Goal: Task Accomplishment & Management: Use online tool/utility

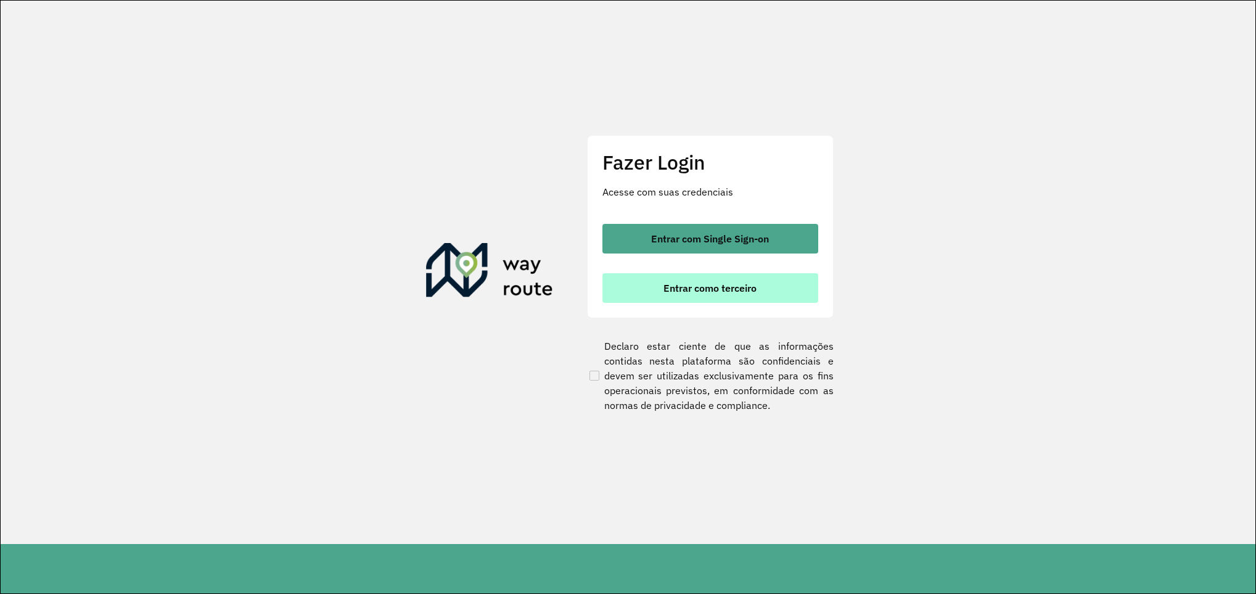
click at [704, 298] on button "Entrar como terceiro" at bounding box center [711, 288] width 216 height 30
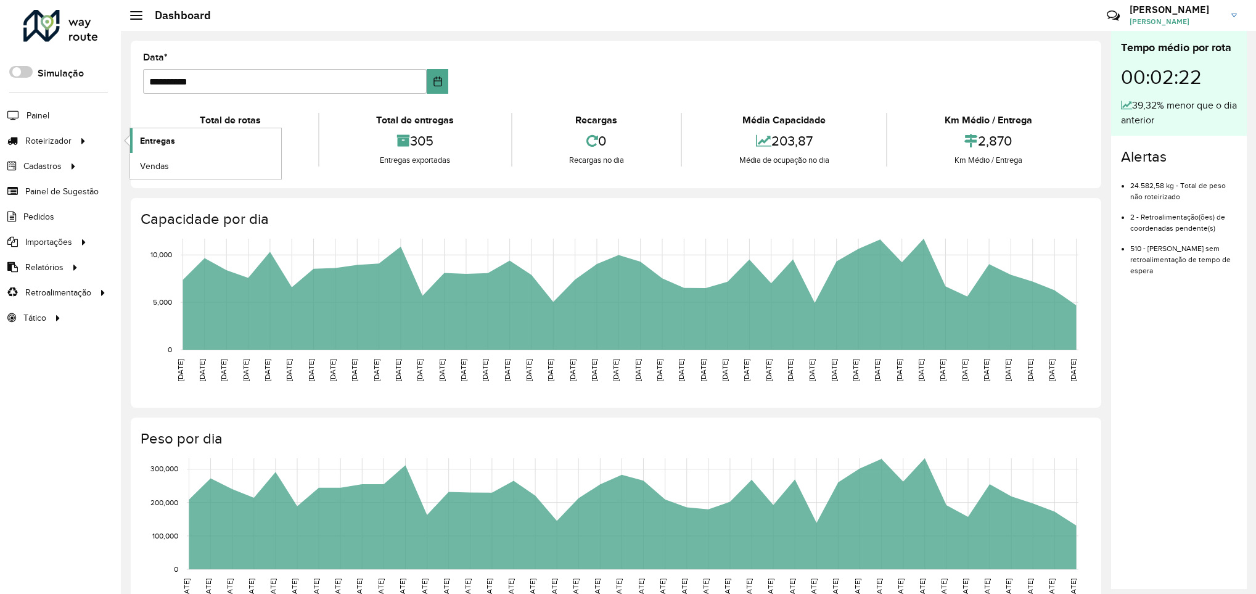
click at [140, 141] on span "Entregas" at bounding box center [157, 140] width 35 height 13
click at [145, 147] on span "Entregas" at bounding box center [157, 140] width 35 height 13
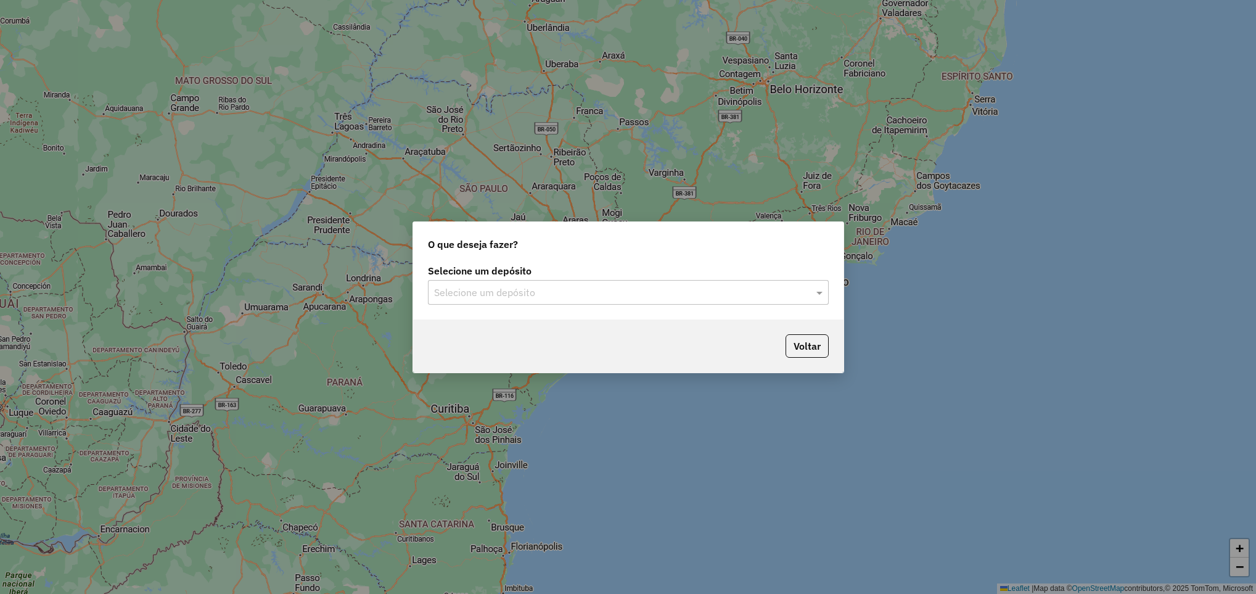
click at [461, 286] on input "text" at bounding box center [616, 293] width 364 height 15
click at [483, 327] on div "Império" at bounding box center [628, 327] width 399 height 21
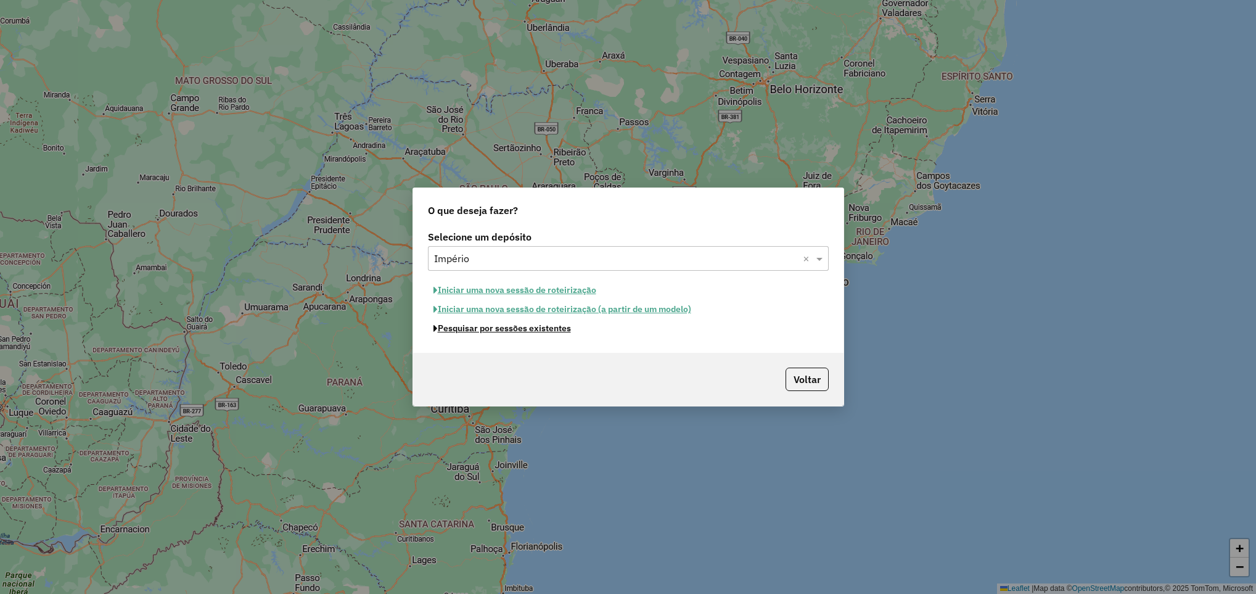
click at [524, 330] on button "Pesquisar por sessões existentes" at bounding box center [502, 328] width 149 height 19
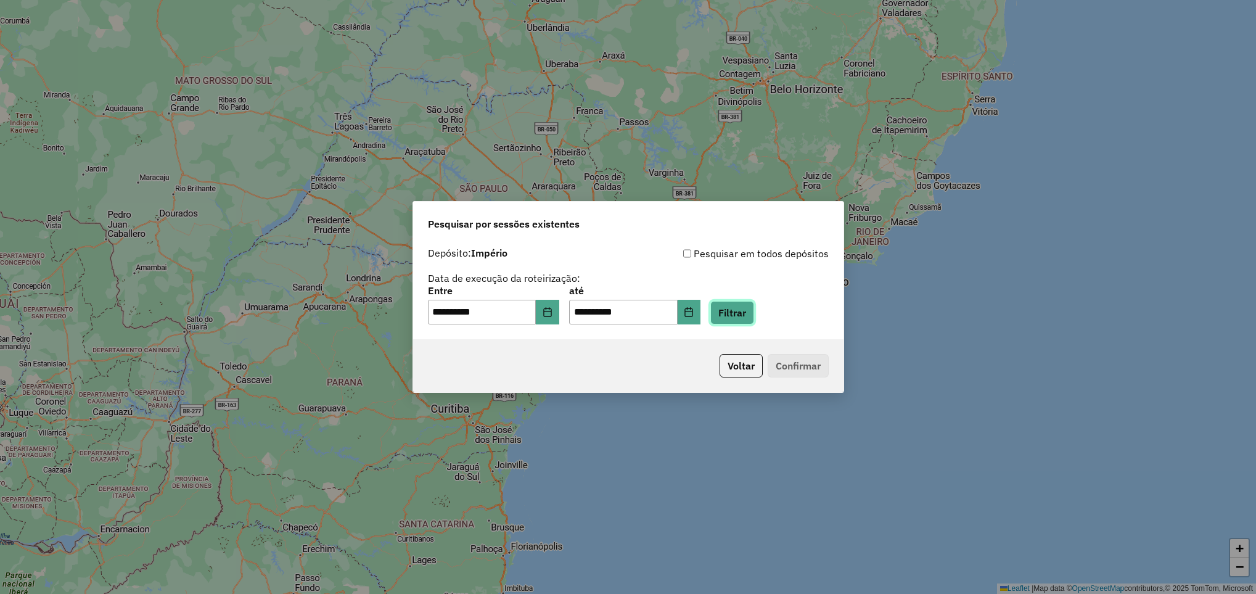
click at [741, 303] on button "Filtrar" at bounding box center [732, 312] width 44 height 23
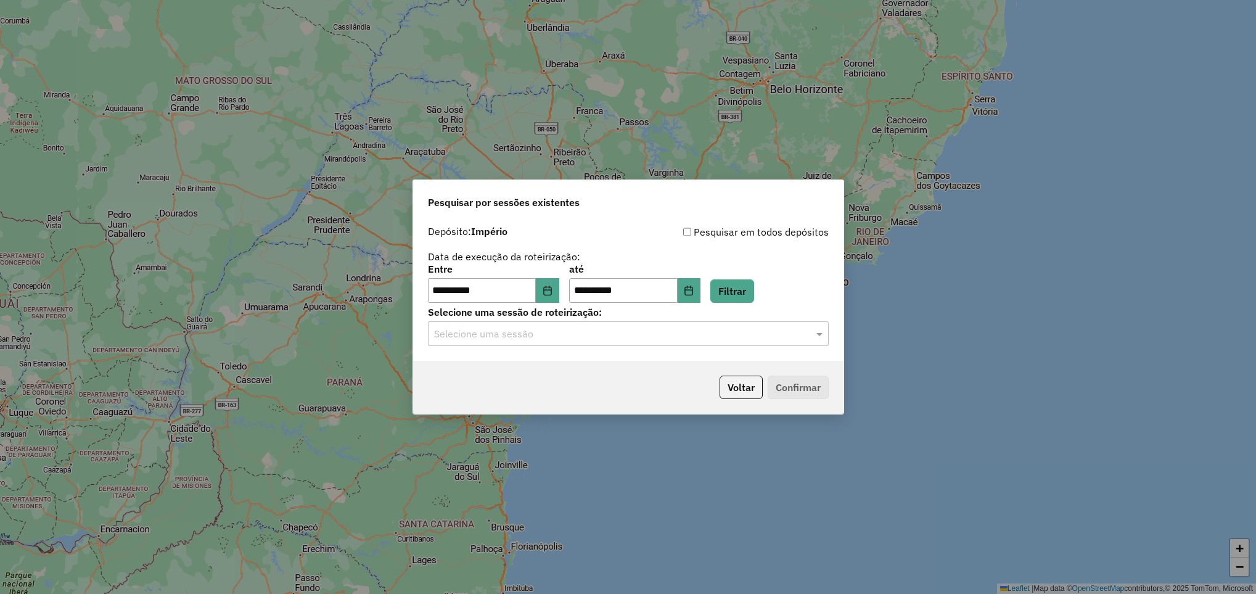
click at [541, 327] on input "text" at bounding box center [616, 334] width 364 height 15
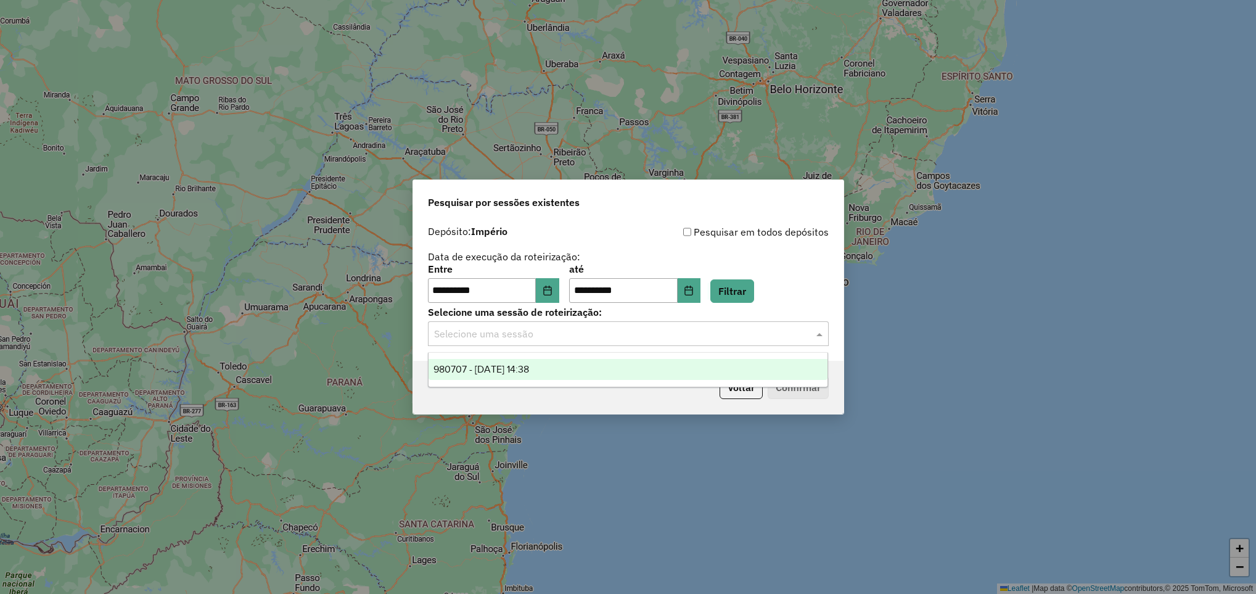
click at [535, 354] on ng-dropdown-panel "980707 - [DATE] 14:38" at bounding box center [628, 369] width 400 height 35
click at [529, 364] on span "980707 - [DATE] 14:38" at bounding box center [482, 369] width 96 height 10
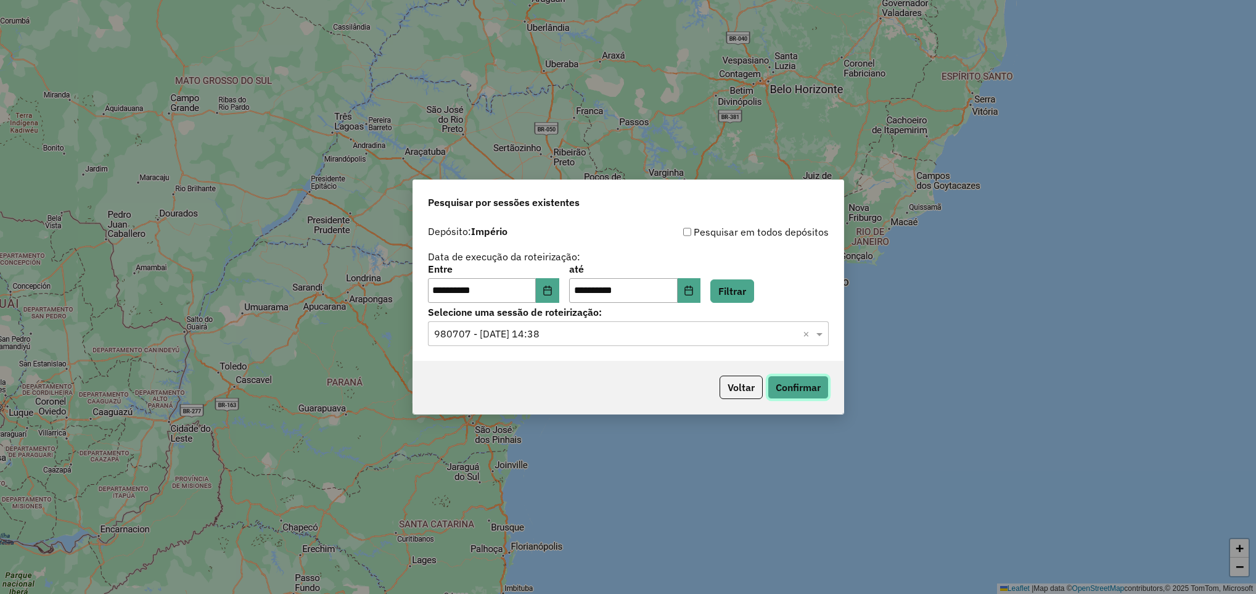
click at [773, 391] on button "Confirmar" at bounding box center [798, 387] width 61 height 23
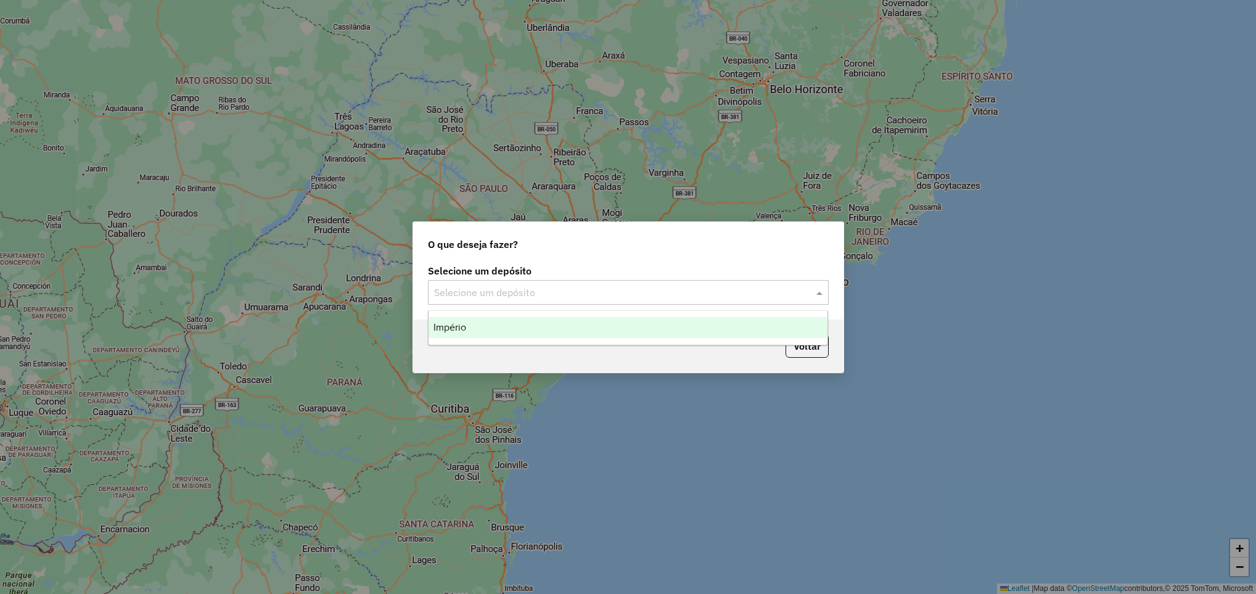
click at [480, 289] on input "text" at bounding box center [616, 293] width 364 height 15
click at [470, 320] on div "Império" at bounding box center [628, 327] width 399 height 21
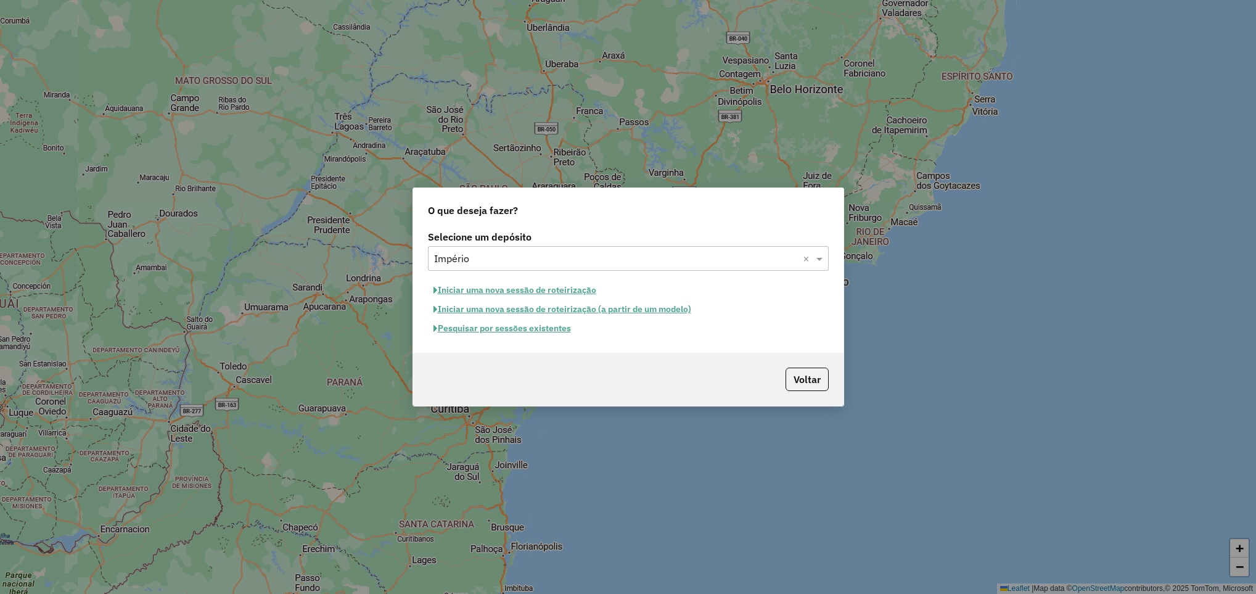
click at [472, 330] on button "Pesquisar por sessões existentes" at bounding box center [502, 328] width 149 height 19
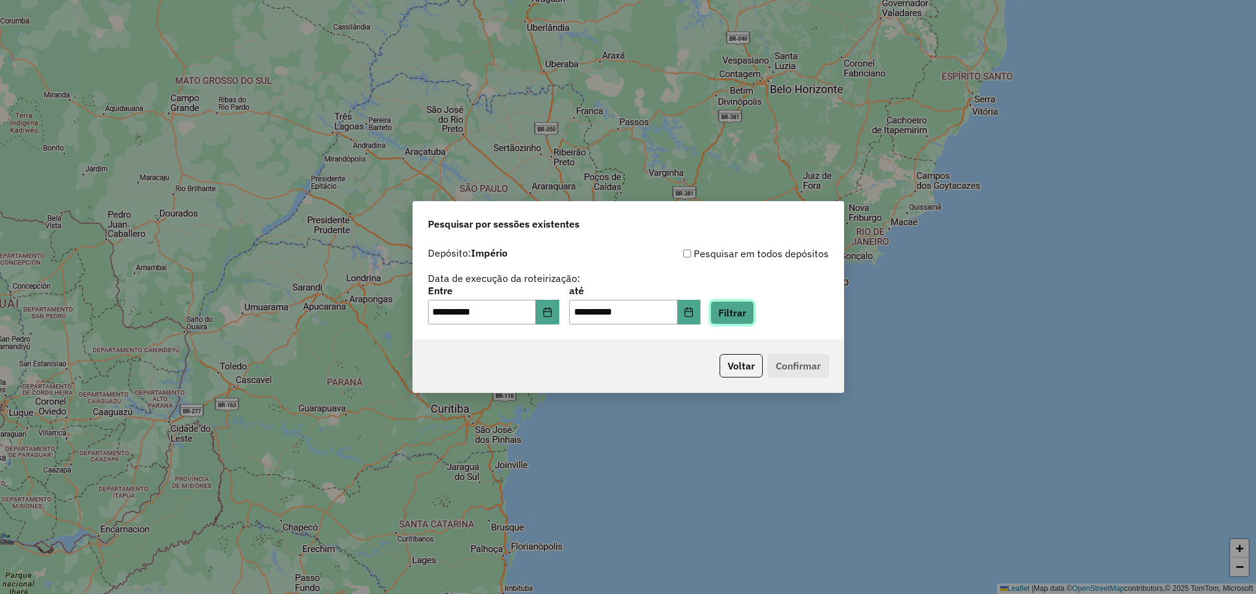
click at [733, 315] on button "Filtrar" at bounding box center [732, 312] width 44 height 23
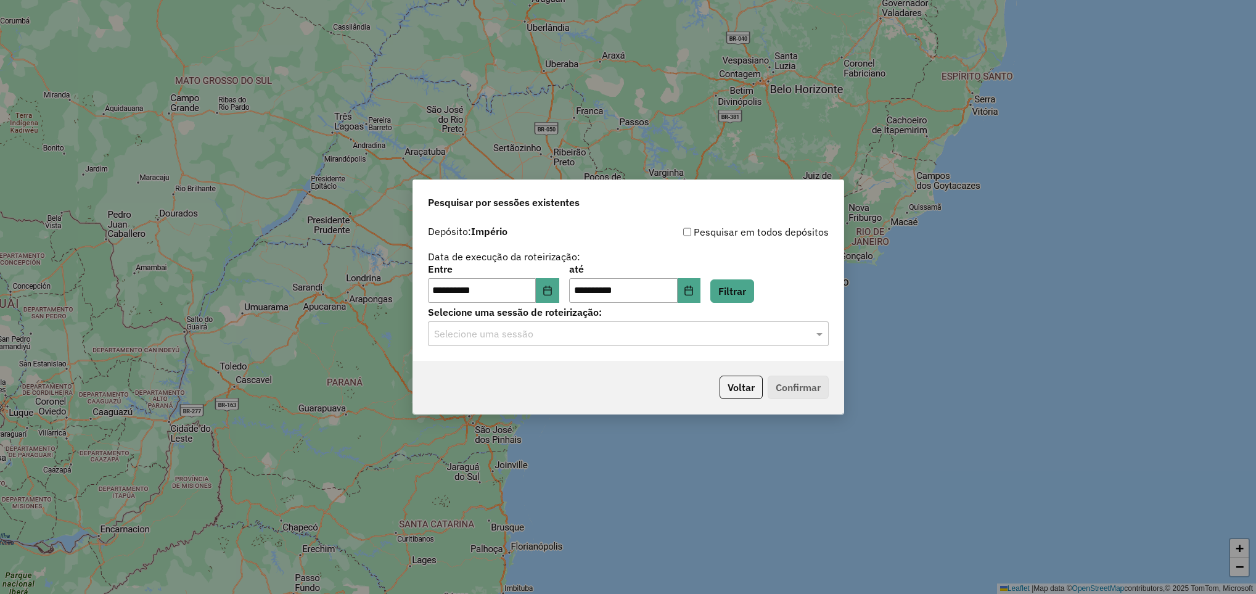
click at [564, 348] on div "**********" at bounding box center [628, 290] width 430 height 141
click at [564, 343] on div "Selecione uma sessão" at bounding box center [628, 333] width 401 height 25
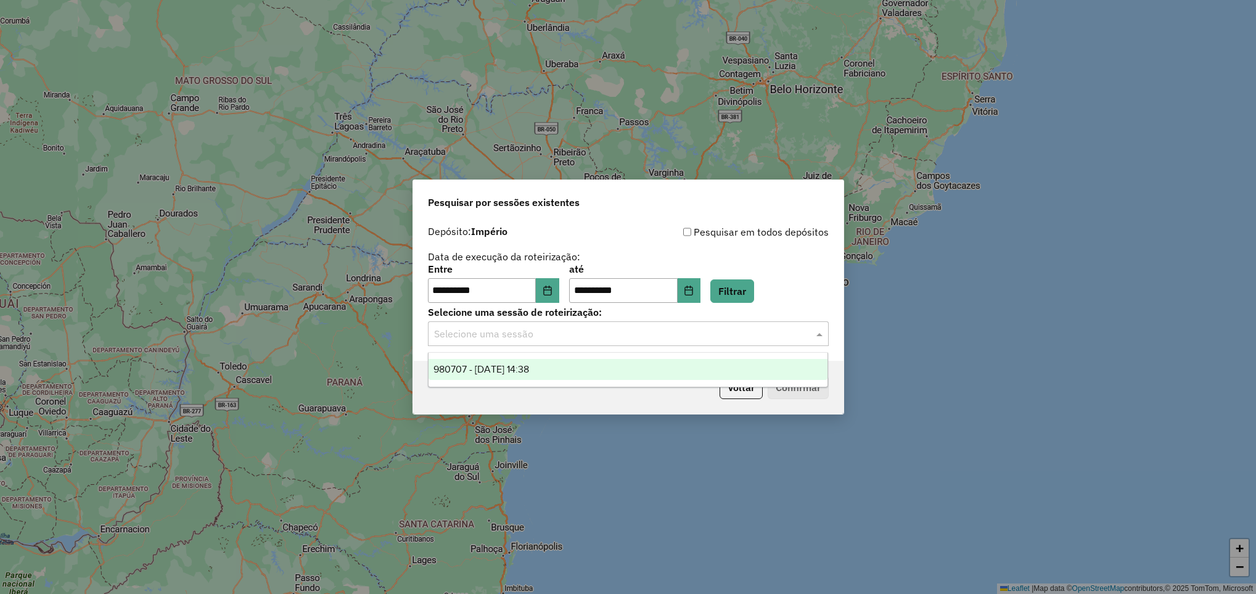
click at [561, 366] on div "980707 - 18/08/2025 14:38" at bounding box center [628, 369] width 399 height 21
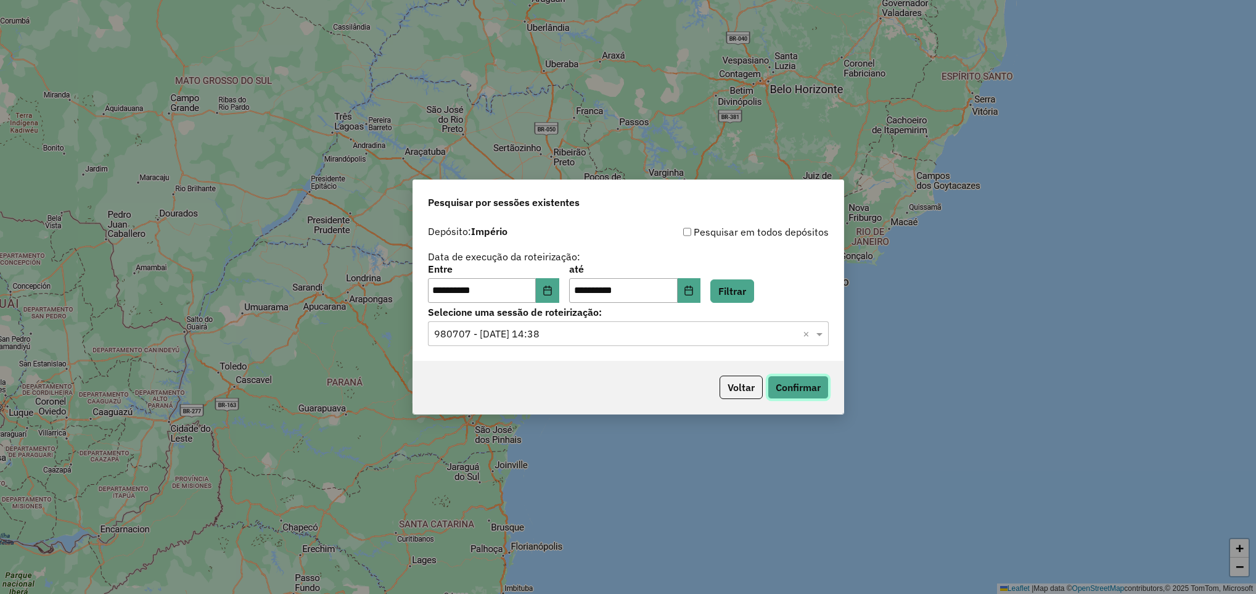
click at [776, 385] on button "Confirmar" at bounding box center [798, 387] width 61 height 23
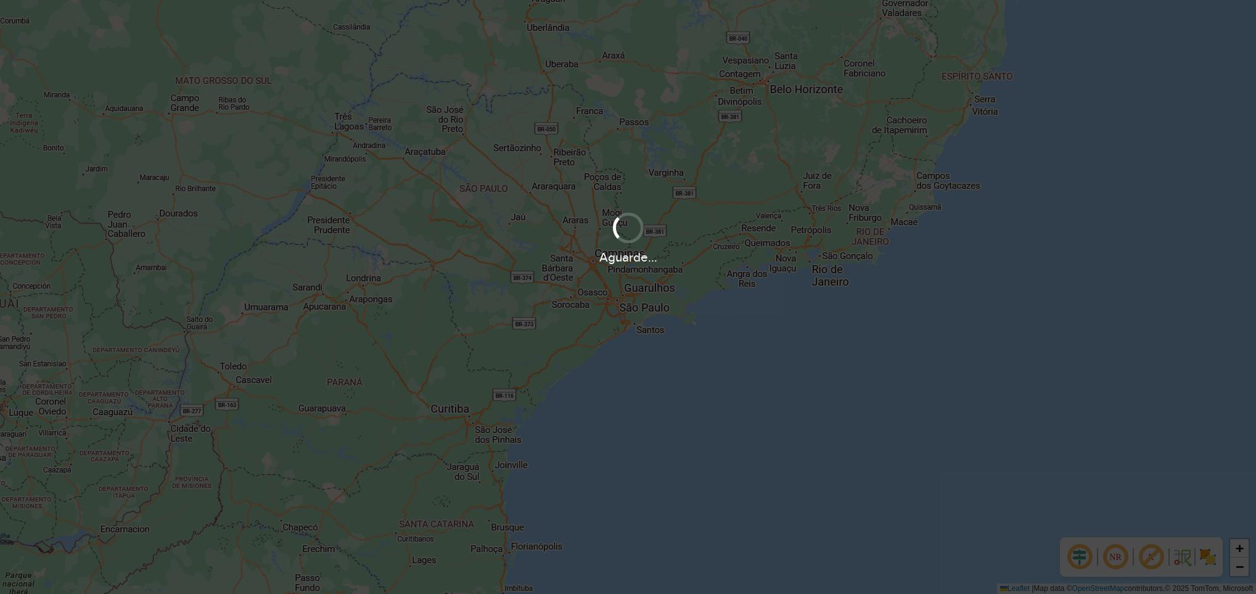
click at [714, 168] on div "Aguarde..." at bounding box center [628, 297] width 1256 height 594
